Goal: Transaction & Acquisition: Purchase product/service

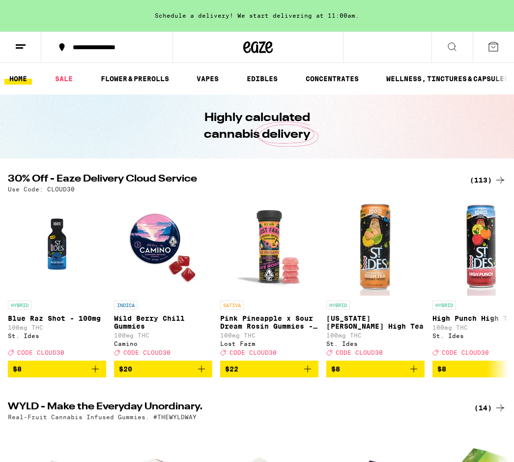
click at [485, 177] on div "(113)" at bounding box center [488, 180] width 36 height 12
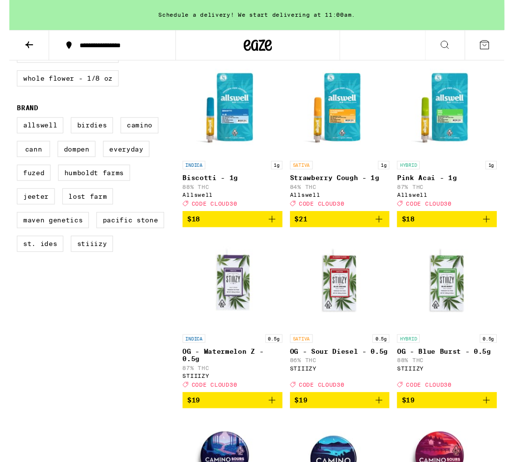
scroll to position [682, 0]
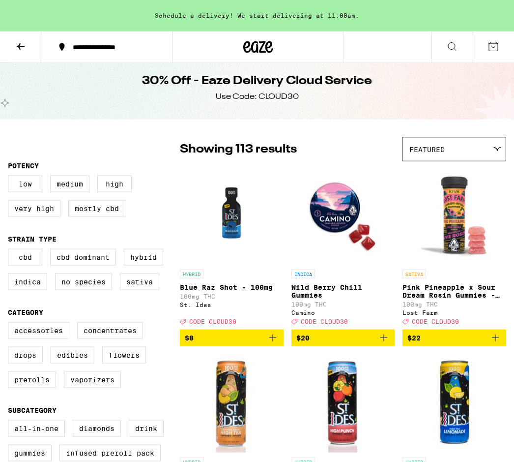
scroll to position [0, 0]
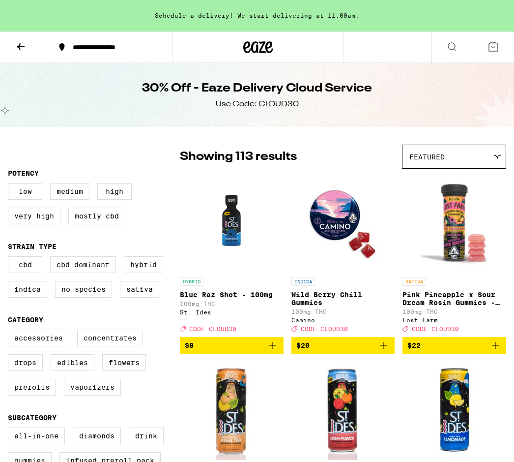
click at [113, 371] on label "Flowers" at bounding box center [124, 362] width 44 height 17
click at [10, 332] on input "Flowers" at bounding box center [10, 331] width 0 height 0
checkbox input "true"
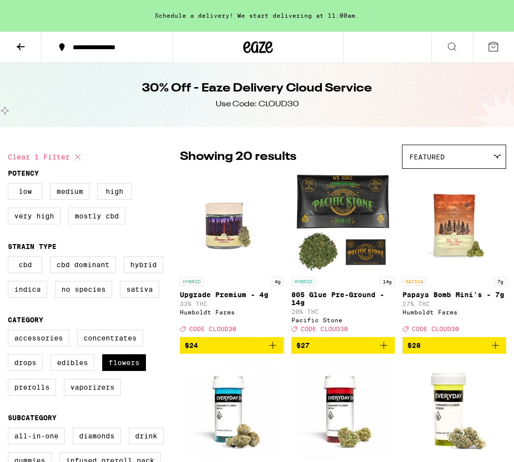
click at [80, 395] on label "Vaporizers" at bounding box center [92, 387] width 57 height 17
click at [10, 332] on input "Vaporizers" at bounding box center [10, 331] width 0 height 0
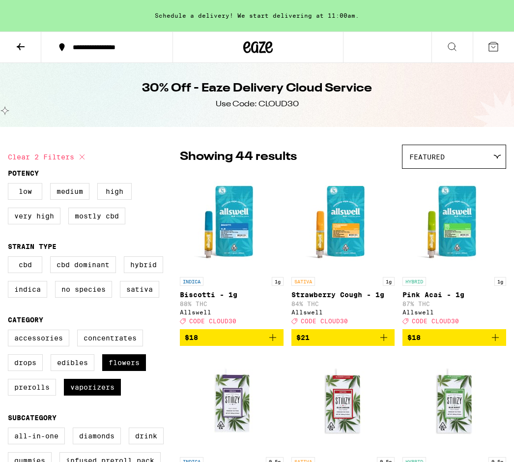
click at [79, 395] on label "Vaporizers" at bounding box center [92, 387] width 57 height 17
click at [10, 332] on input "Vaporizers" at bounding box center [10, 331] width 0 height 0
checkbox input "false"
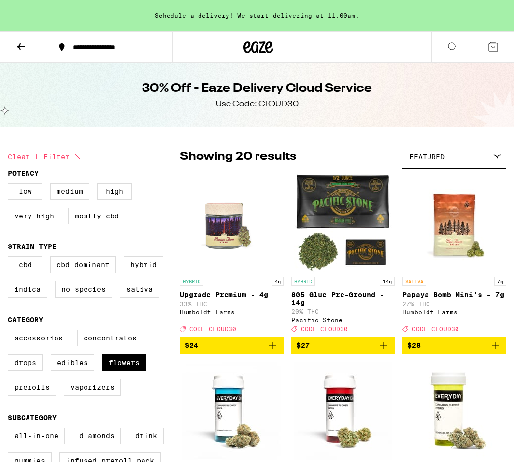
click at [24, 298] on label "Indica" at bounding box center [27, 289] width 39 height 17
click at [10, 258] on input "Indica" at bounding box center [10, 258] width 0 height 0
checkbox input "true"
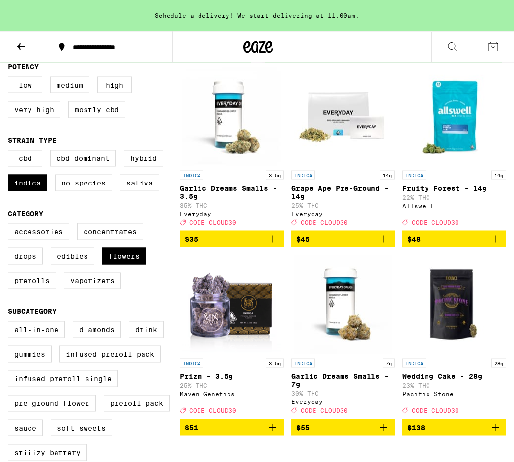
click at [274, 245] on icon "Add to bag" at bounding box center [273, 239] width 12 height 12
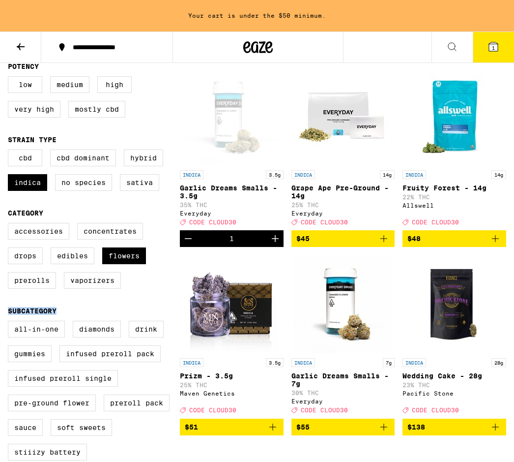
click at [447, 290] on img "Open page for Wedding Cake - 28g from Pacific Stone" at bounding box center [455, 304] width 98 height 98
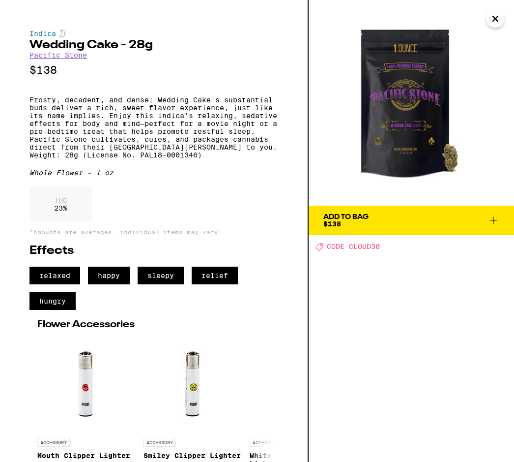
click at [19, 332] on div "Indica Wedding Cake - 28g Pacific Stone $138 Frosty, decadent, and dense: Weddi…" at bounding box center [154, 231] width 309 height 462
click at [16, 332] on div "Indica Wedding Cake - 28g Pacific Stone $138 Frosty, decadent, and dense: Weddi…" at bounding box center [154, 231] width 309 height 462
click at [14, 327] on div "Indica Wedding Cake - 28g Pacific Stone $138 Frosty, decadent, and dense: Weddi…" at bounding box center [154, 231] width 309 height 462
click at [11, 325] on div "Indica Wedding Cake - 28g Pacific Stone $138 Frosty, decadent, and dense: Weddi…" at bounding box center [154, 231] width 309 height 462
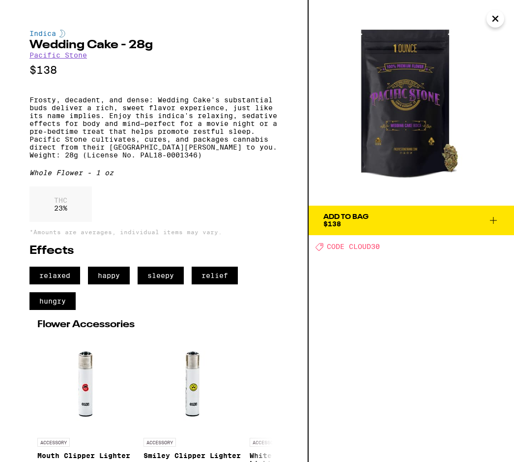
click at [277, 257] on h2 "Effects" at bounding box center [154, 251] width 249 height 12
click at [266, 257] on h2 "Effects" at bounding box center [154, 251] width 249 height 12
